Goal: Task Accomplishment & Management: Use online tool/utility

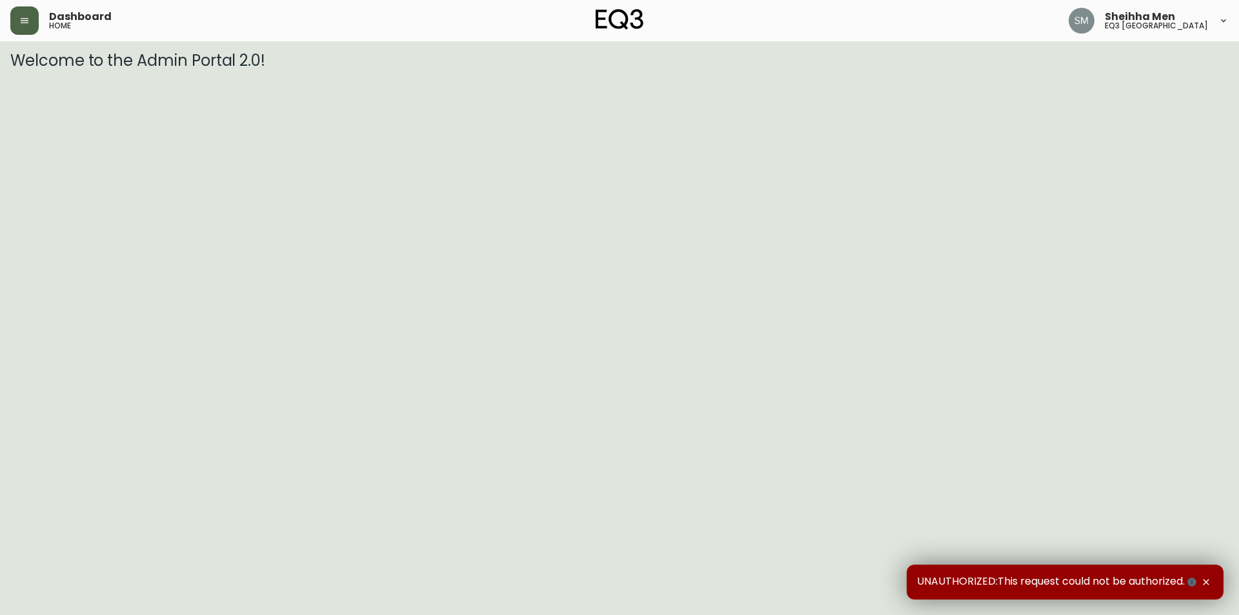
click at [18, 19] on button "button" at bounding box center [24, 20] width 28 height 28
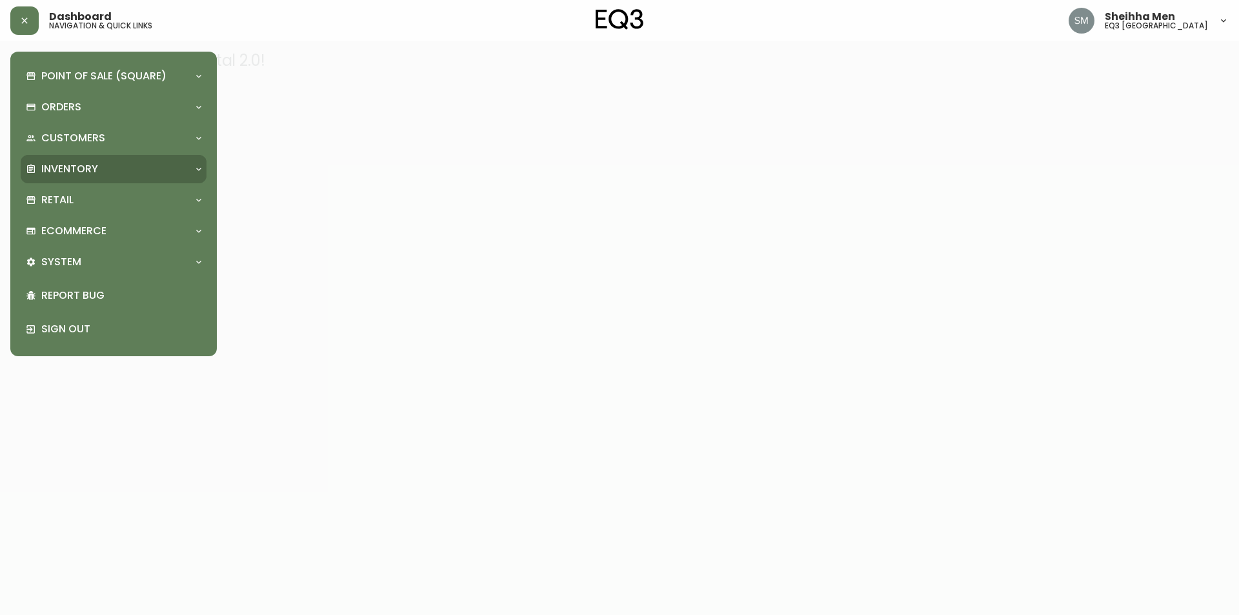
click at [96, 163] on p "Inventory" at bounding box center [69, 169] width 57 height 14
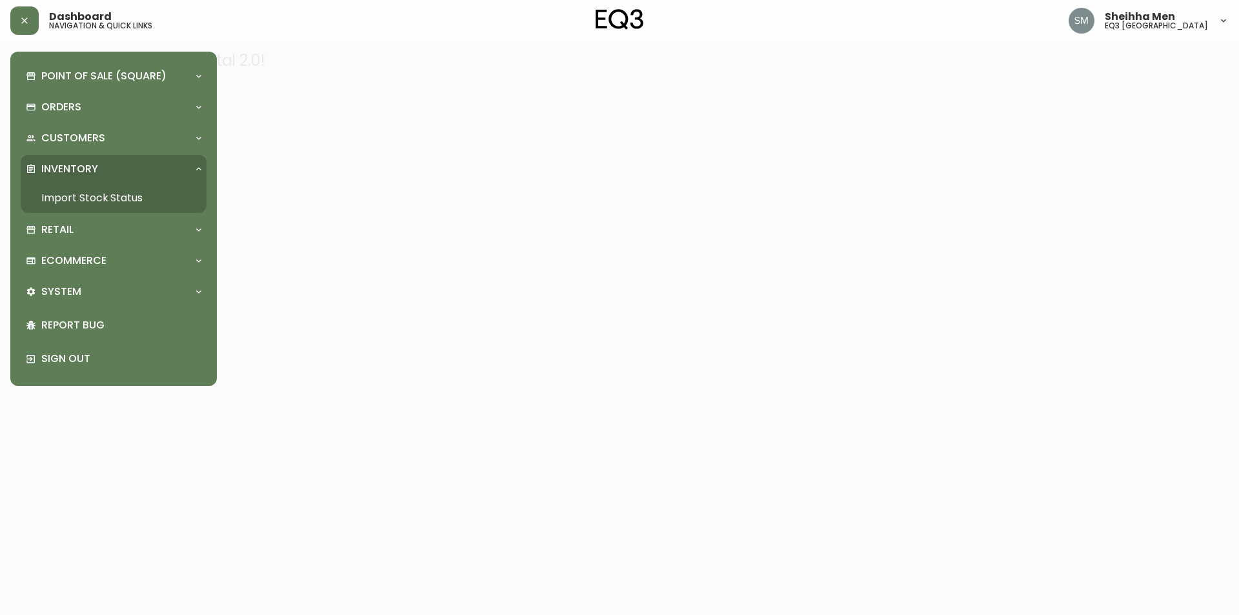
click at [110, 197] on link "Import Stock Status" at bounding box center [114, 198] width 186 height 30
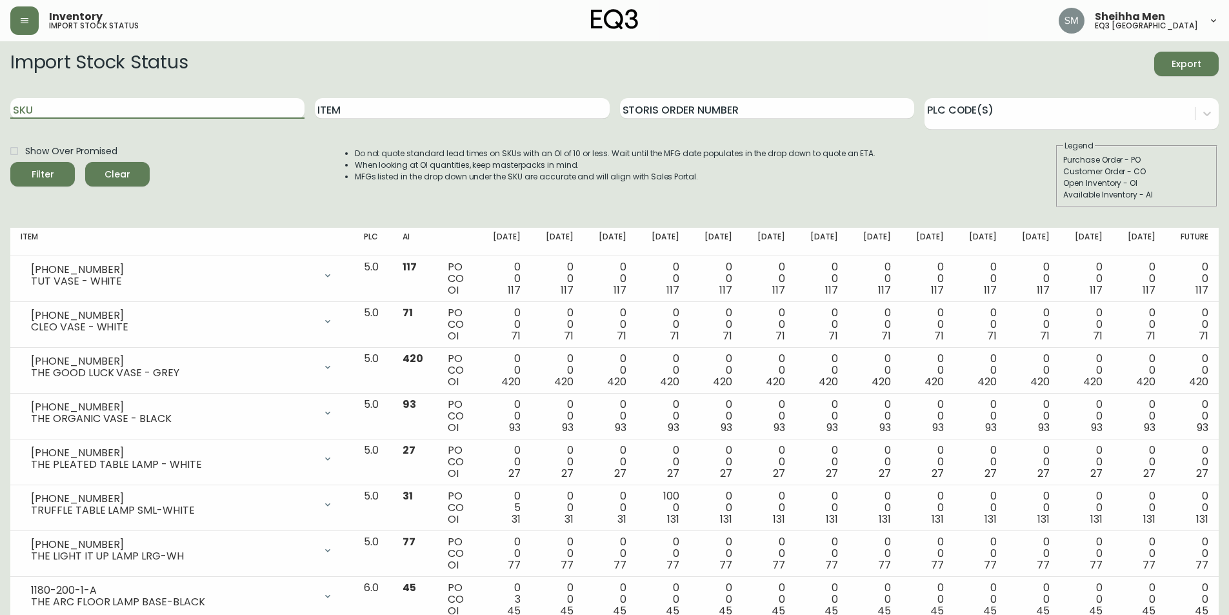
drag, startPoint x: 206, startPoint y: 107, endPoint x: 101, endPoint y: 141, distance: 110.6
click at [196, 112] on input "SKU" at bounding box center [157, 108] width 294 height 21
paste input "[PHONE_NUMBER]"
type input "[PHONE_NUMBER]"
click at [53, 186] on button "Filter" at bounding box center [42, 174] width 65 height 25
